Goal: Task Accomplishment & Management: Use online tool/utility

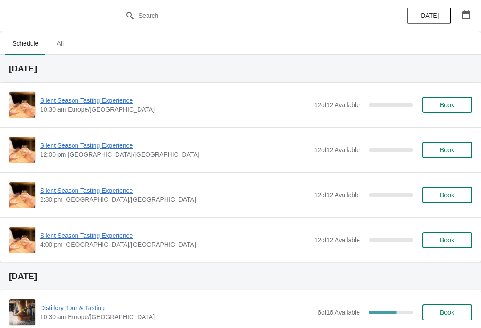
click at [464, 13] on icon "button" at bounding box center [467, 14] width 8 height 9
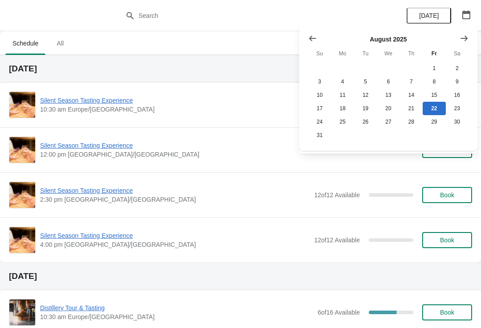
click at [466, 41] on icon "Show next month, September 2025" at bounding box center [464, 38] width 9 height 9
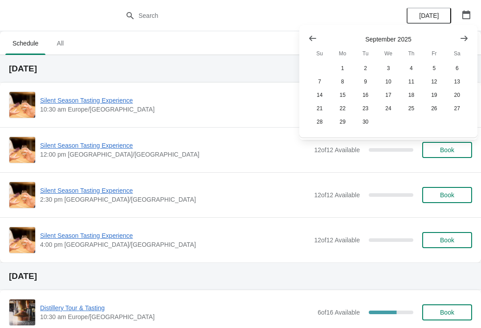
click at [463, 37] on icon "Show next month, October 2025" at bounding box center [464, 38] width 9 height 9
click at [459, 113] on button "25" at bounding box center [457, 108] width 23 height 13
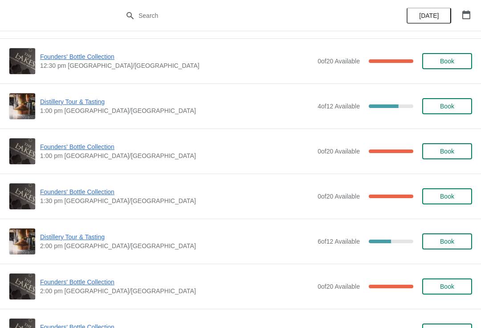
scroll to position [405, 0]
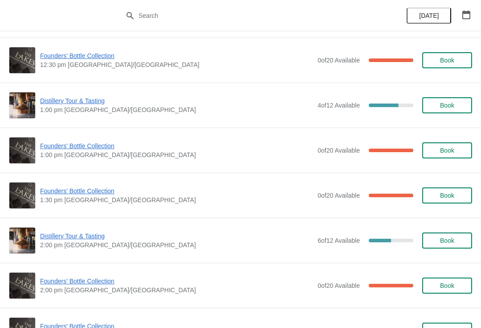
click at [81, 191] on span "Founders' Bottle Collection" at bounding box center [176, 190] width 273 height 9
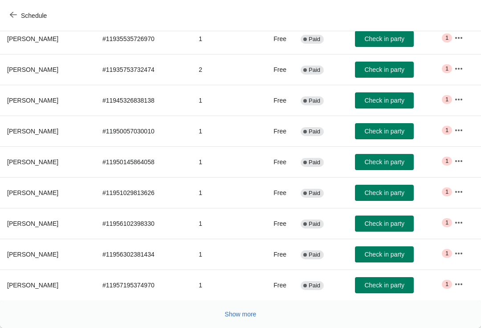
scroll to position [146, 0]
click at [237, 312] on span "Show more" at bounding box center [241, 313] width 32 height 7
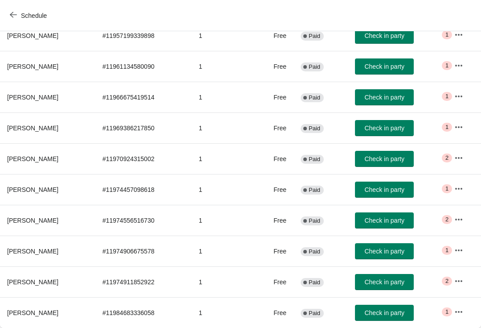
scroll to position [426, 0]
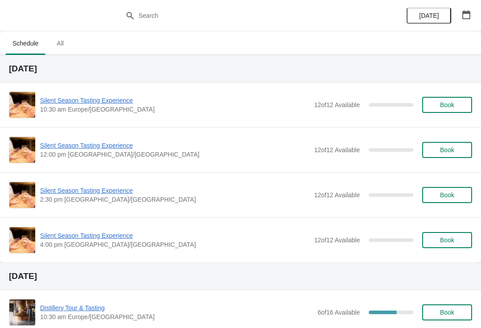
click at [469, 14] on icon "button" at bounding box center [466, 14] width 9 height 9
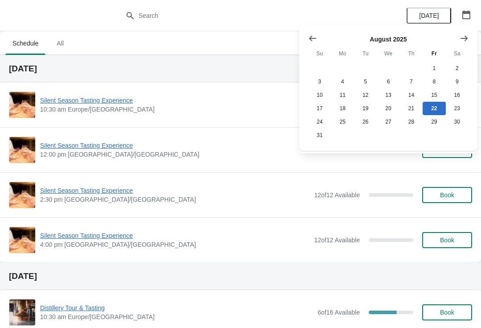
click at [461, 42] on icon "Show next month, September 2025" at bounding box center [464, 38] width 9 height 9
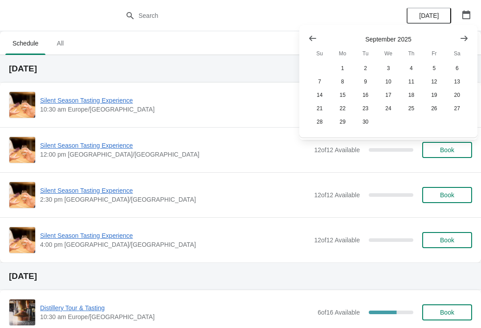
click at [468, 42] on icon "Show next month, October 2025" at bounding box center [464, 38] width 9 height 9
click at [469, 41] on button "Show next month, November 2025" at bounding box center [464, 38] width 16 height 16
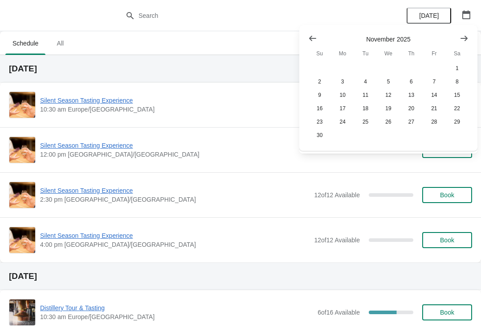
click at [308, 34] on icon "Show previous month, October 2025" at bounding box center [312, 38] width 9 height 9
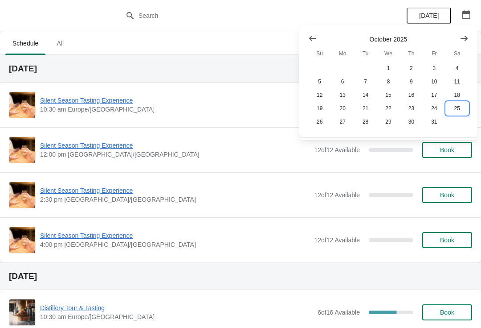
click at [459, 111] on button "25" at bounding box center [457, 108] width 23 height 13
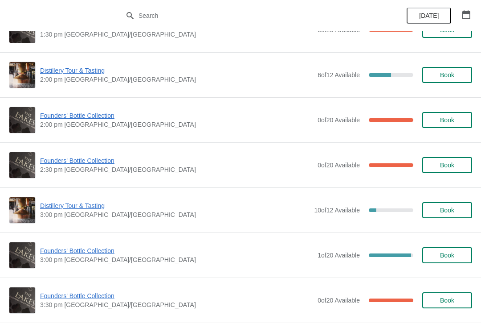
scroll to position [583, 0]
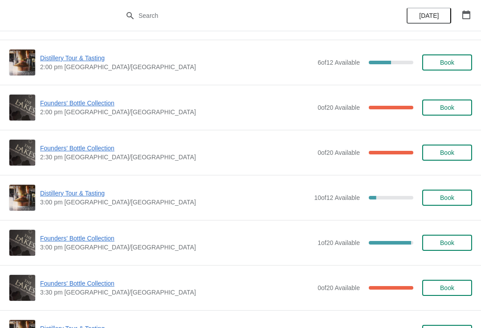
click at [82, 284] on span "Founders' Bottle Collection" at bounding box center [176, 283] width 273 height 9
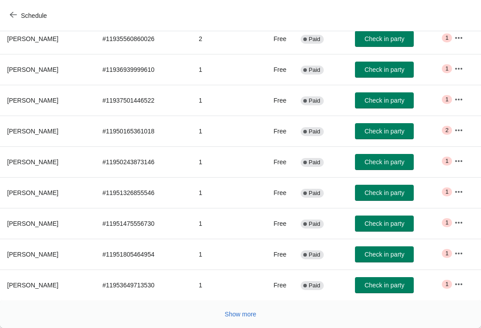
scroll to position [146, 0]
click at [243, 318] on button "Show more" at bounding box center [241, 314] width 39 height 16
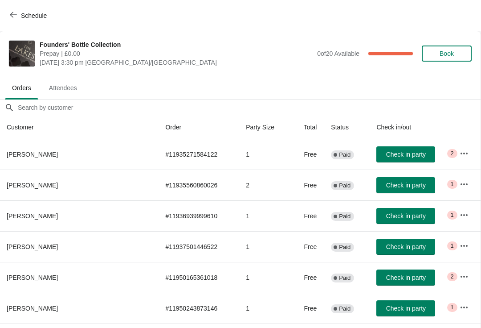
scroll to position [0, 0]
click at [15, 10] on button "Schedule" at bounding box center [28, 16] width 49 height 16
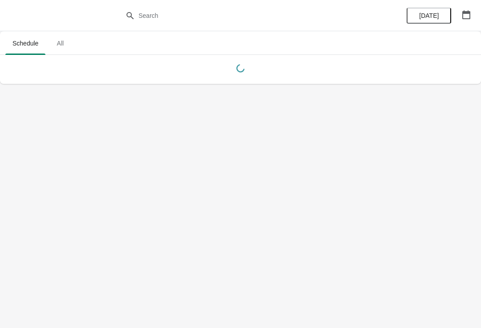
click at [473, 12] on button "button" at bounding box center [467, 15] width 16 height 16
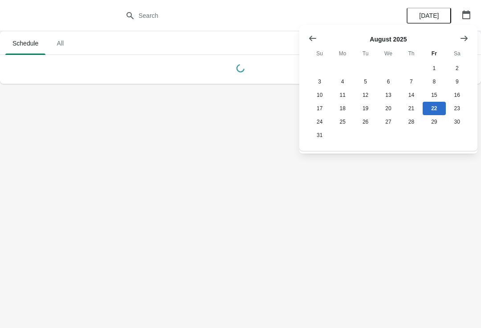
click at [470, 38] on button "Show next month, September 2025" at bounding box center [464, 38] width 16 height 16
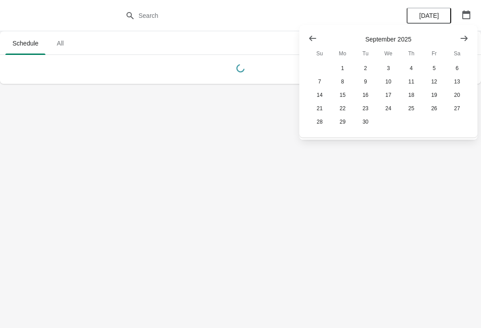
click at [471, 38] on button "Show next month, October 2025" at bounding box center [464, 38] width 16 height 16
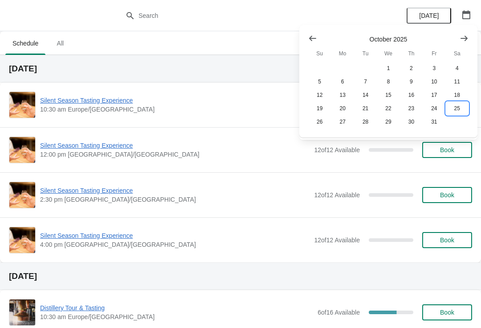
click at [460, 110] on button "25" at bounding box center [457, 108] width 23 height 13
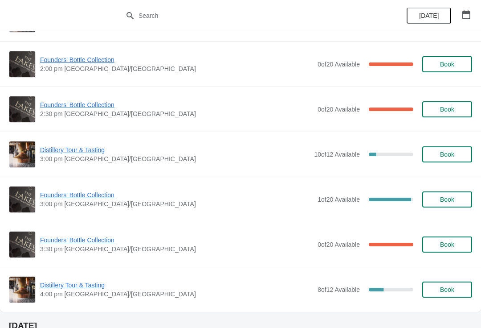
scroll to position [629, 0]
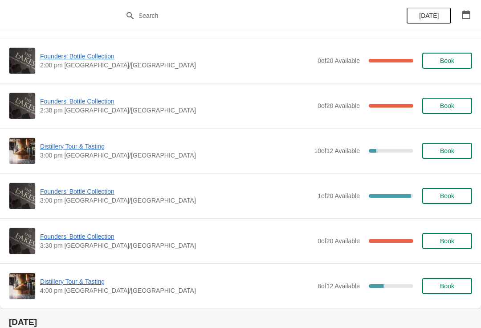
click at [74, 193] on span "Founders' Bottle Collection" at bounding box center [176, 191] width 273 height 9
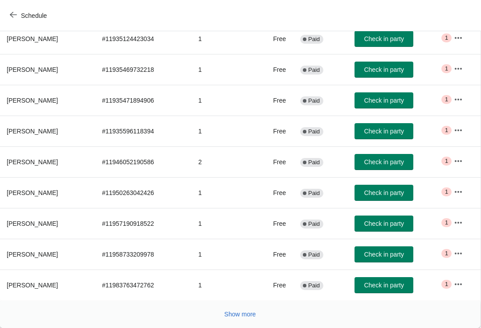
scroll to position [146, 0]
click at [243, 320] on button "Show more" at bounding box center [240, 314] width 39 height 16
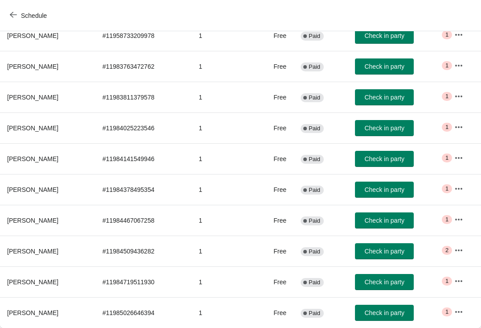
scroll to position [365, 0]
click at [456, 280] on icon "button" at bounding box center [459, 280] width 9 height 9
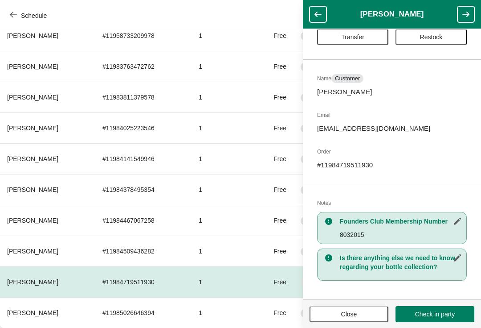
scroll to position [27, 0]
click at [348, 318] on button "Close" at bounding box center [349, 314] width 79 height 16
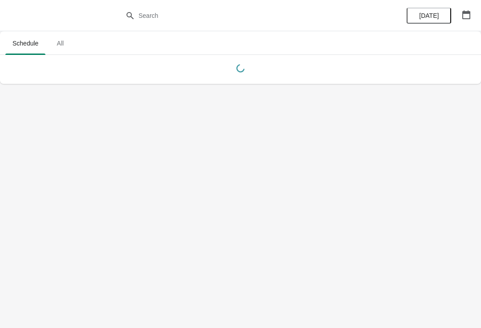
click at [470, 12] on icon "button" at bounding box center [467, 14] width 8 height 9
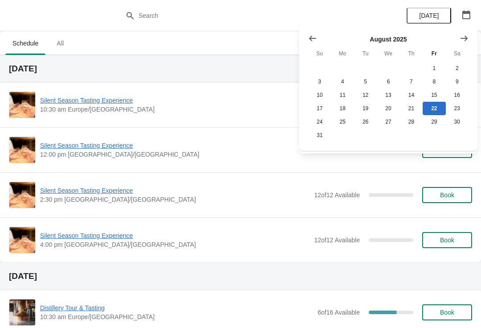
click at [463, 38] on icon "Show next month, September 2025" at bounding box center [464, 37] width 7 height 5
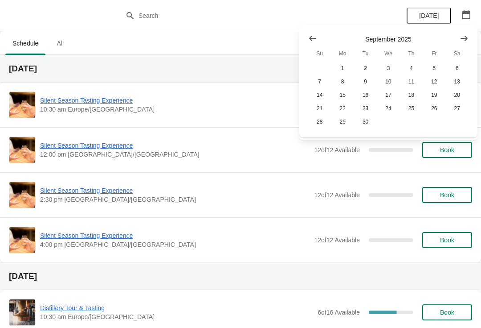
click at [468, 34] on icon "Show next month, October 2025" at bounding box center [464, 38] width 9 height 9
click at [459, 110] on button "25" at bounding box center [457, 108] width 23 height 13
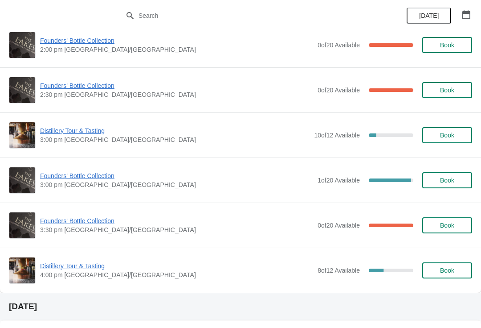
scroll to position [680, 0]
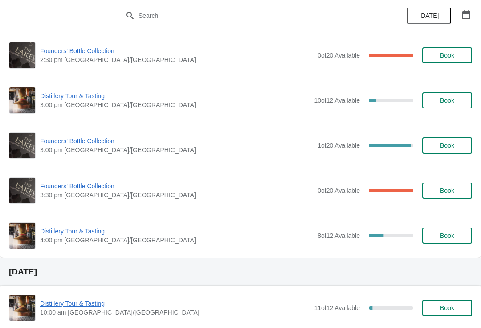
click at [75, 190] on span "Founders' Bottle Collection" at bounding box center [176, 185] width 273 height 9
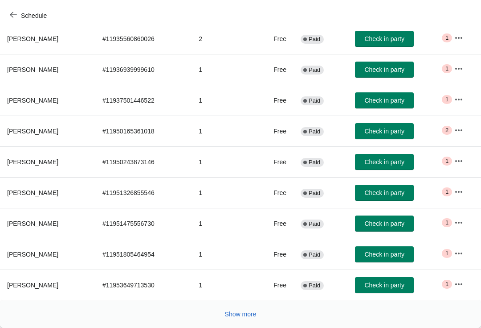
scroll to position [146, 0]
click at [236, 321] on button "Show more" at bounding box center [241, 314] width 39 height 16
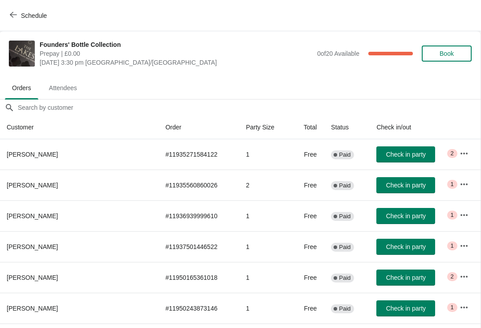
scroll to position [0, 0]
